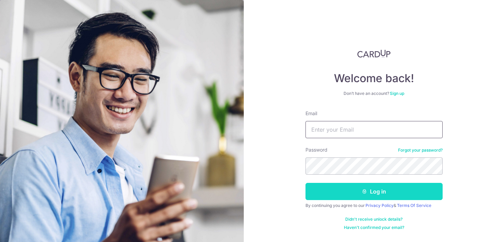
type input "ravin.golani@gmail.com"
click at [325, 188] on button "Log in" at bounding box center [374, 191] width 137 height 17
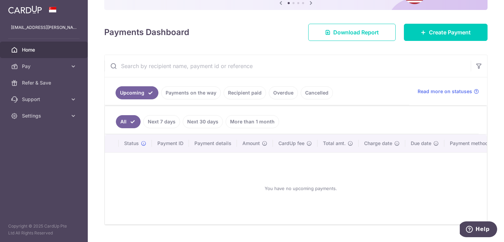
scroll to position [79, 0]
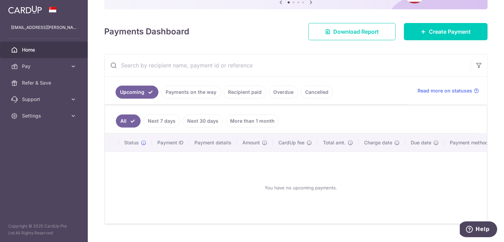
click at [236, 93] on link "Recipient paid" at bounding box center [245, 91] width 43 height 13
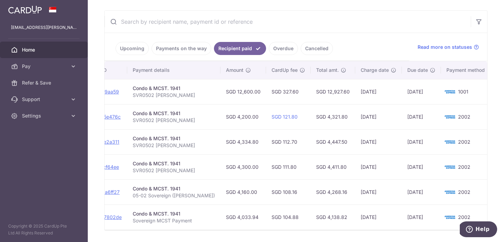
scroll to position [0, 96]
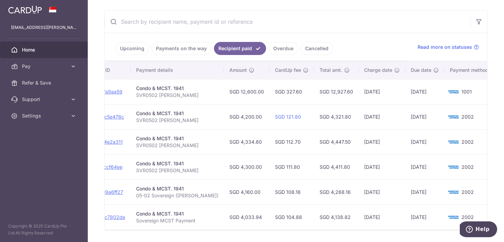
click at [277, 124] on td "SGD 121.80" at bounding box center [292, 116] width 45 height 25
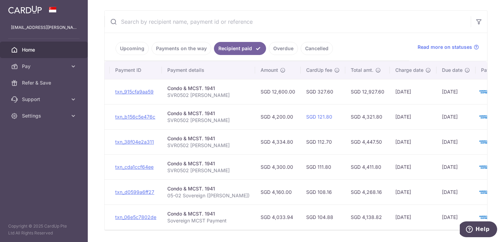
scroll to position [0, 0]
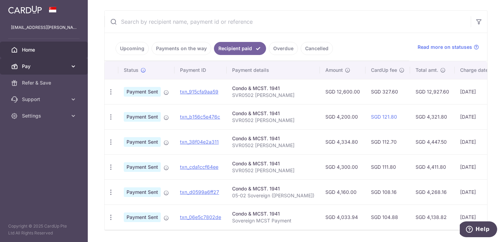
click at [26, 67] on span "Pay" at bounding box center [44, 66] width 45 height 7
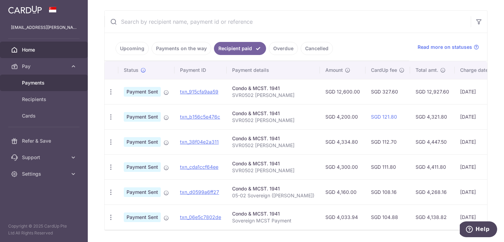
click at [33, 84] on span "Payments" at bounding box center [44, 82] width 45 height 7
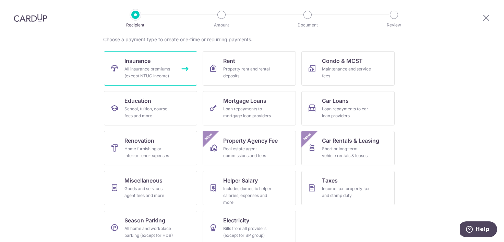
scroll to position [58, 0]
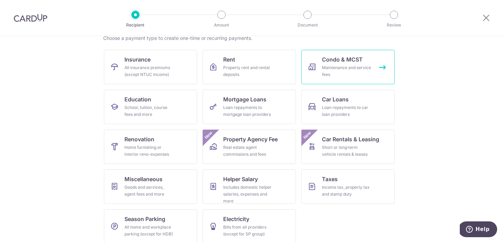
click at [370, 61] on link "Condo & MCST Maintenance and service fees" at bounding box center [348, 67] width 93 height 34
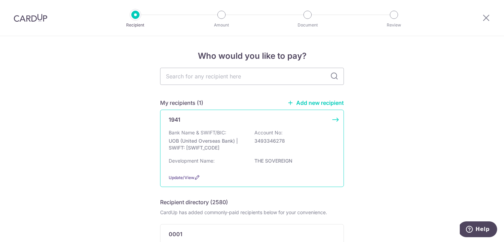
click at [237, 152] on div "Bank Name & SWIFT/BIC: UOB (United Overseas Bank) | SWIFT: [SWIFT_CODE] Account…" at bounding box center [252, 141] width 167 height 25
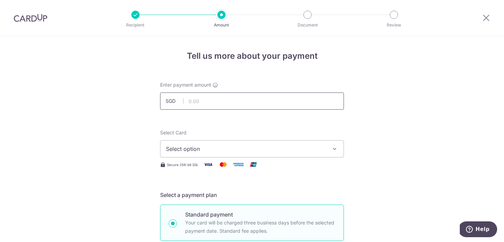
click at [203, 102] on input "text" at bounding box center [252, 100] width 184 height 17
type input "22,500.00"
click at [162, 148] on button "Select option" at bounding box center [252, 148] width 184 height 17
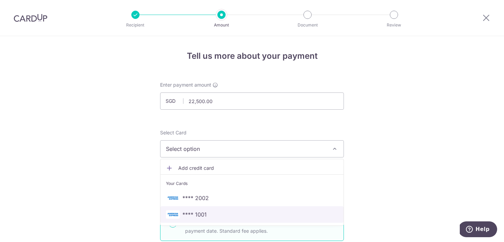
click at [177, 212] on img at bounding box center [173, 214] width 14 height 8
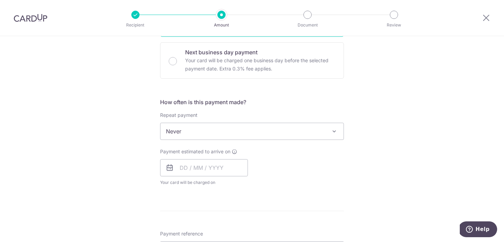
scroll to position [204, 0]
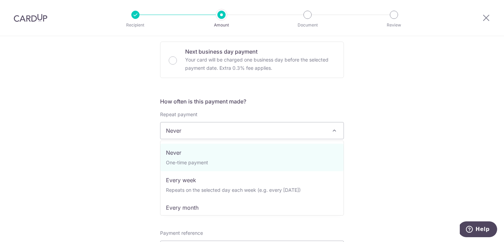
click at [188, 128] on span "Never" at bounding box center [252, 130] width 183 height 16
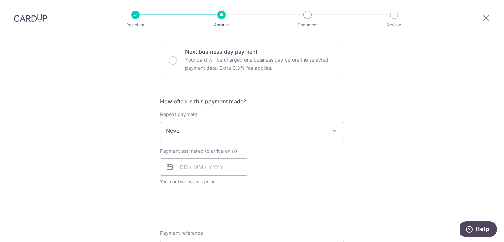
click at [119, 127] on div "Tell us more about your payment Enter payment amount SGD 22,500.00 22500.00 Sel…" at bounding box center [252, 142] width 504 height 621
click at [180, 169] on input "text" at bounding box center [204, 166] width 88 height 17
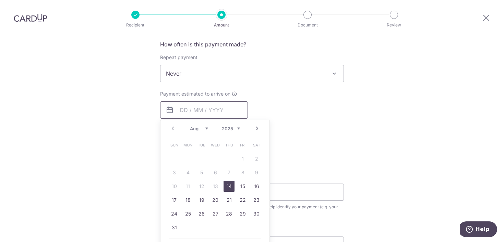
scroll to position [263, 0]
click at [227, 183] on link "14" at bounding box center [229, 184] width 11 height 11
type input "[DATE]"
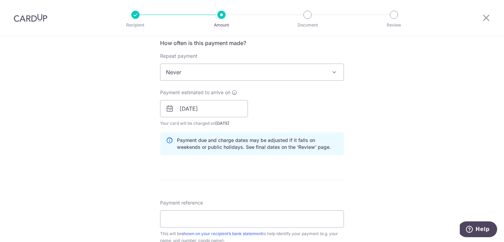
click at [123, 169] on div "Tell us more about your payment Enter payment amount SGD 22,500.00 22500.00 Sel…" at bounding box center [252, 97] width 504 height 649
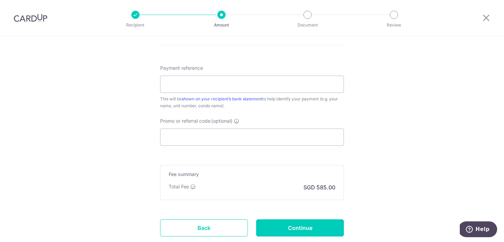
scroll to position [398, 0]
